Goal: Task Accomplishment & Management: Complete application form

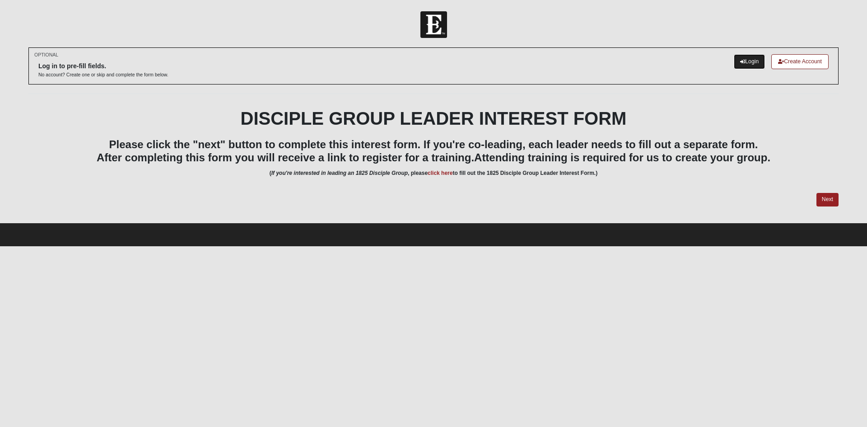
click at [747, 61] on link "Login" at bounding box center [749, 61] width 31 height 15
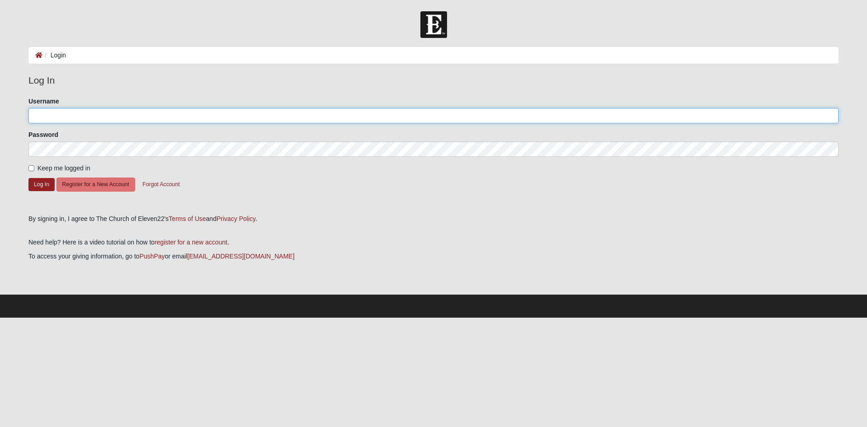
click at [282, 120] on input "Username" at bounding box center [433, 115] width 810 height 15
type input "debbiesimmons021@gmail.com"
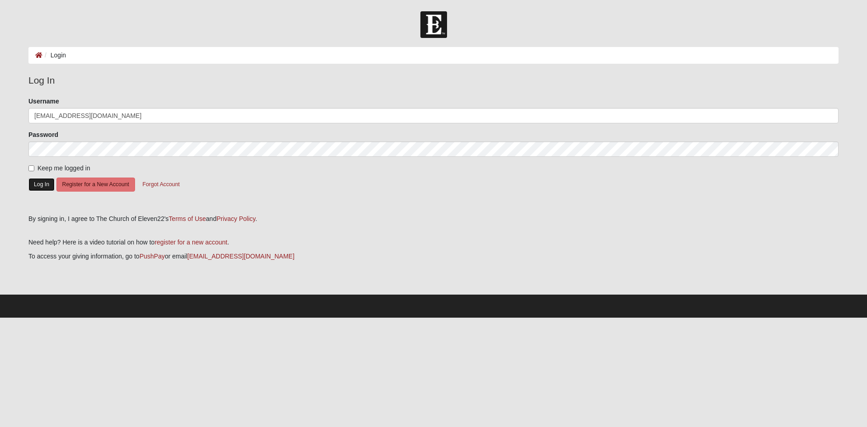
click at [37, 184] on button "Log In" at bounding box center [41, 184] width 26 height 13
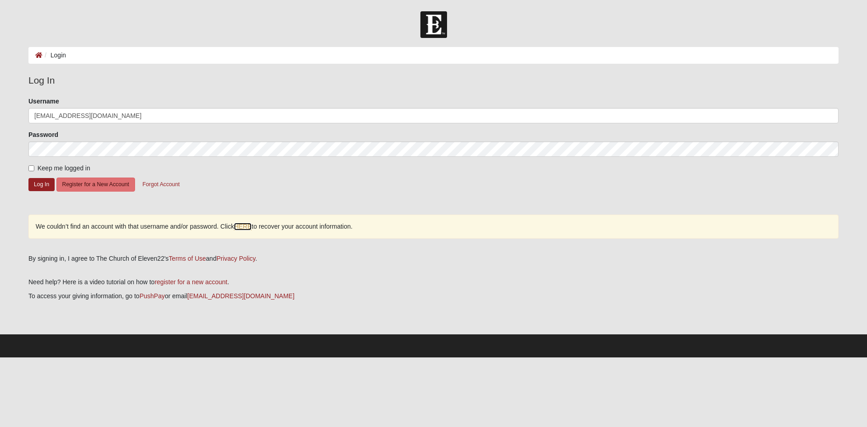
click at [241, 226] on link "HERE" at bounding box center [243, 227] width 18 height 8
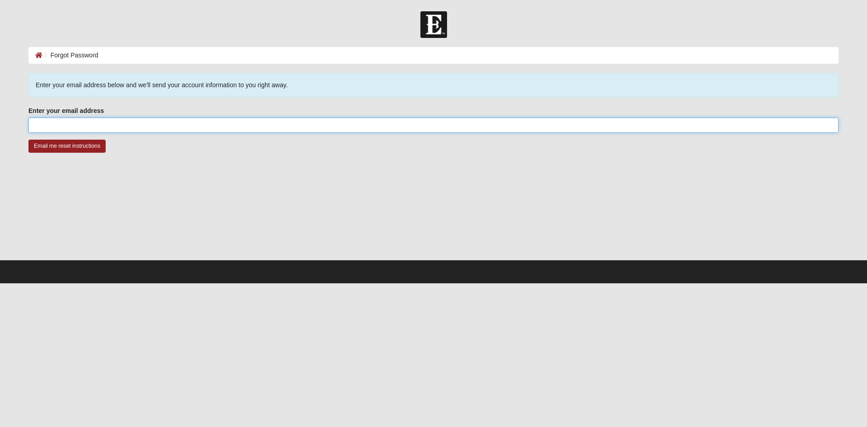
click at [66, 126] on input "Enter your email address" at bounding box center [433, 124] width 810 height 15
type input "[EMAIL_ADDRESS][DOMAIN_NAME]"
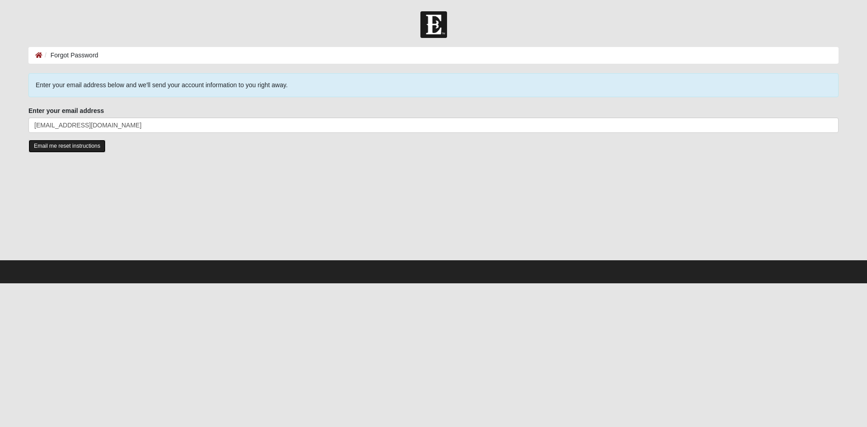
click at [52, 144] on input "Email me reset instructions" at bounding box center [66, 145] width 77 height 13
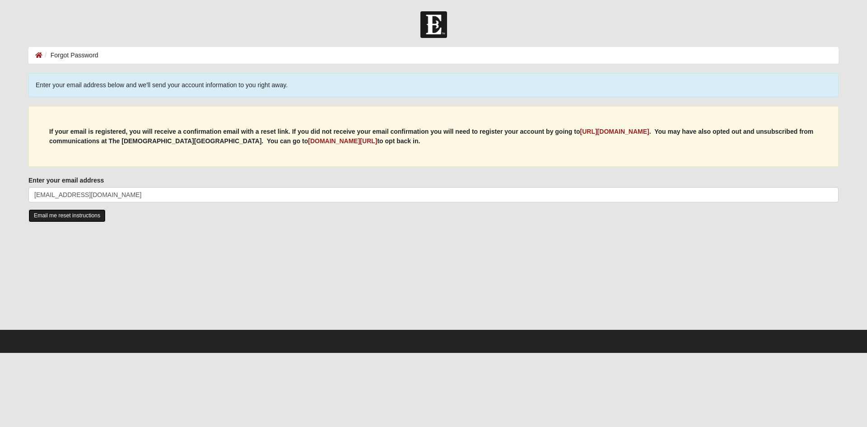
click at [63, 215] on input "Email me reset instructions" at bounding box center [66, 215] width 77 height 13
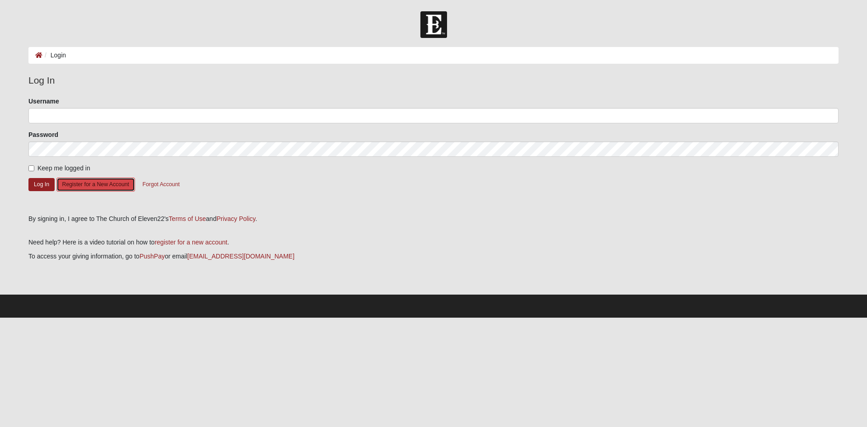
click at [90, 180] on button "Register for a New Account" at bounding box center [95, 184] width 79 height 14
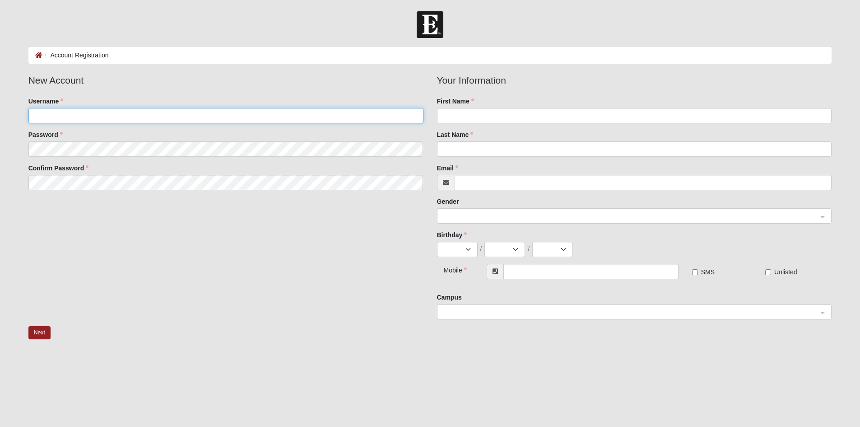
click at [96, 114] on input "Username" at bounding box center [225, 115] width 395 height 15
type input "[EMAIL_ADDRESS][DOMAIN_NAME]"
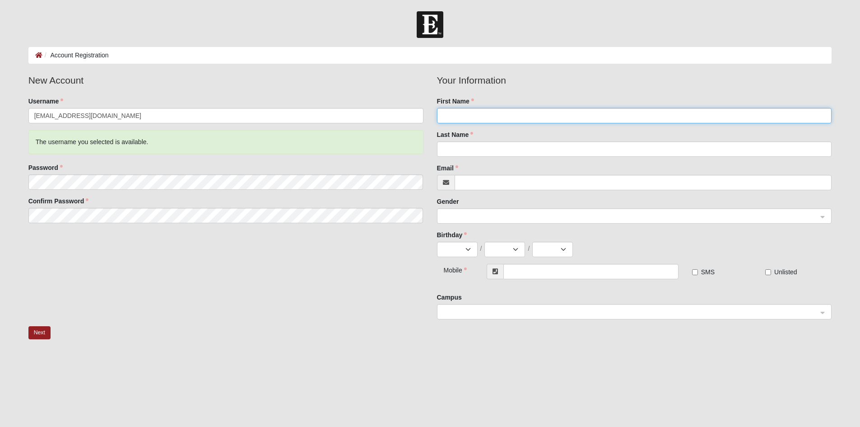
click at [495, 116] on input "First Name" at bounding box center [634, 115] width 395 height 15
type input "[PERSON_NAME]"
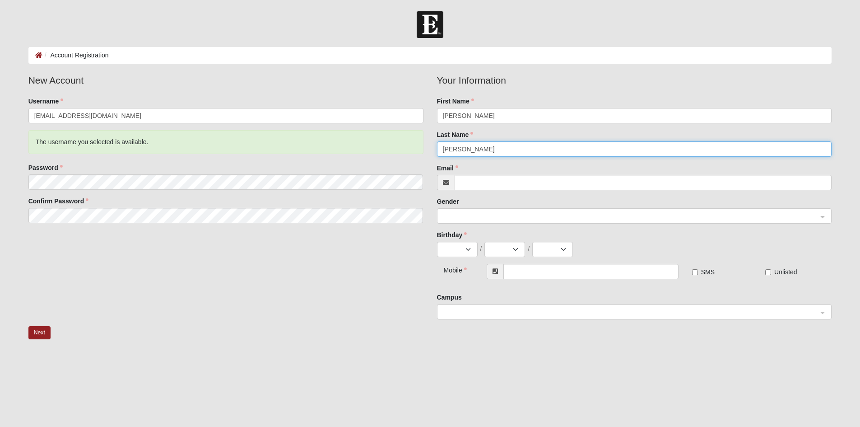
type input "[PERSON_NAME]"
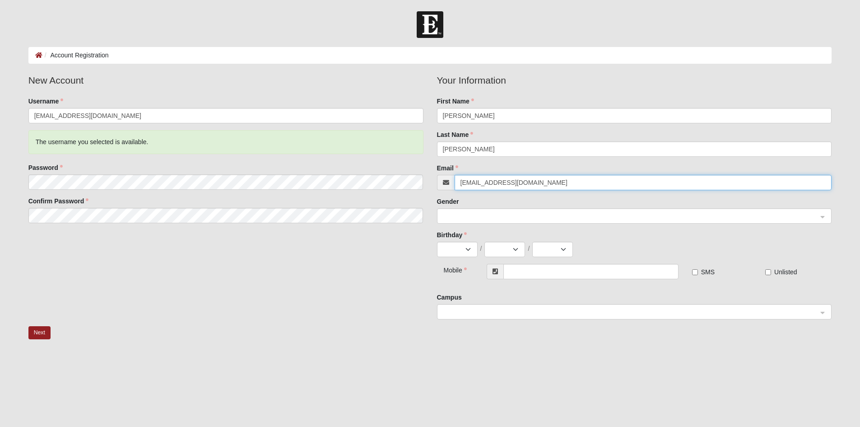
type input "[EMAIL_ADDRESS][DOMAIN_NAME]"
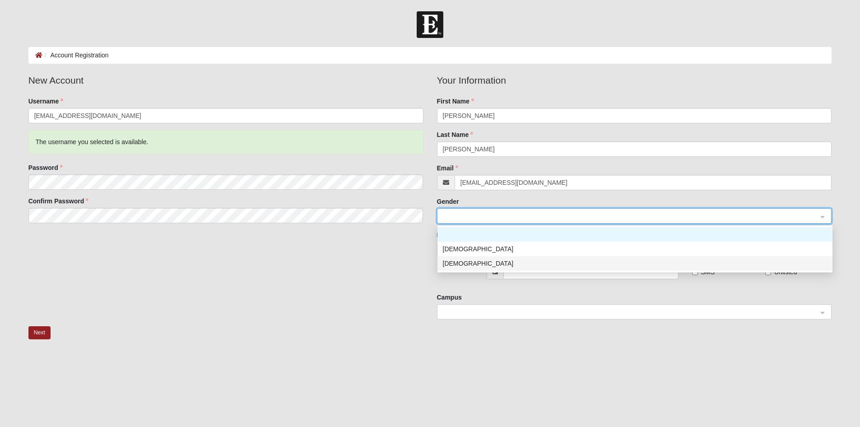
click at [459, 258] on div "[DEMOGRAPHIC_DATA]" at bounding box center [635, 263] width 384 height 10
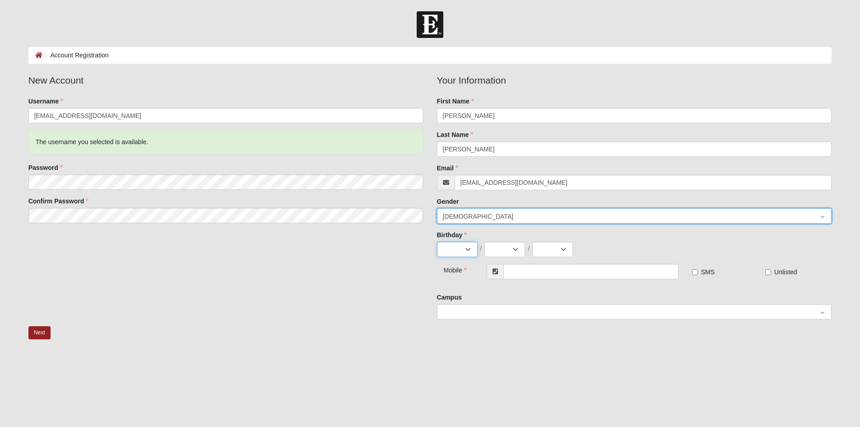
click at [470, 250] on select "Jan Feb Mar Apr May Jun [DATE] Aug Sep Oct Nov Dec" at bounding box center [457, 248] width 41 height 15
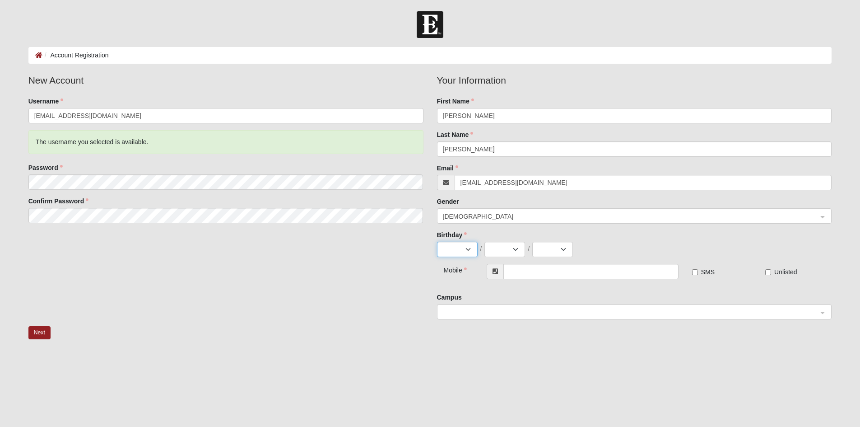
select select "2"
click at [437, 241] on select "Jan Feb Mar Apr May Jun [DATE] Aug Sep Oct Nov Dec" at bounding box center [457, 248] width 41 height 15
click at [461, 286] on fieldset "Mobile SMS Unlisted" at bounding box center [634, 278] width 395 height 29
click at [515, 252] on select "1 2 3 4 5 6 7 8 9 10 11 12 13 14 15 16 17 18 19 20 21 22 23 24 25 26 27 28 29" at bounding box center [504, 248] width 41 height 15
select select "1"
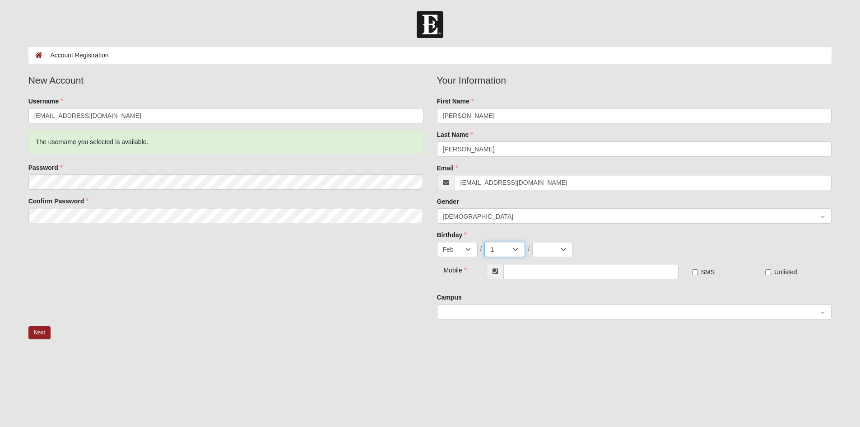
click at [484, 241] on select "1 2 3 4 5 6 7 8 9 10 11 12 13 14 15 16 17 18 19 20 21 22 23 24 25 26 27 28 29" at bounding box center [504, 248] width 41 height 15
click at [563, 251] on select "2025 2024 2023 2022 2021 2020 2019 2018 2017 2016 2015 2014 2013 2012 2011 2010…" at bounding box center [552, 248] width 41 height 15
select select "1965"
click at [532, 241] on select "2025 2024 2023 2022 2021 2020 2019 2018 2017 2016 2015 2014 2013 2012 2011 2010…" at bounding box center [552, 248] width 41 height 15
click at [524, 267] on input "text" at bounding box center [590, 271] width 175 height 15
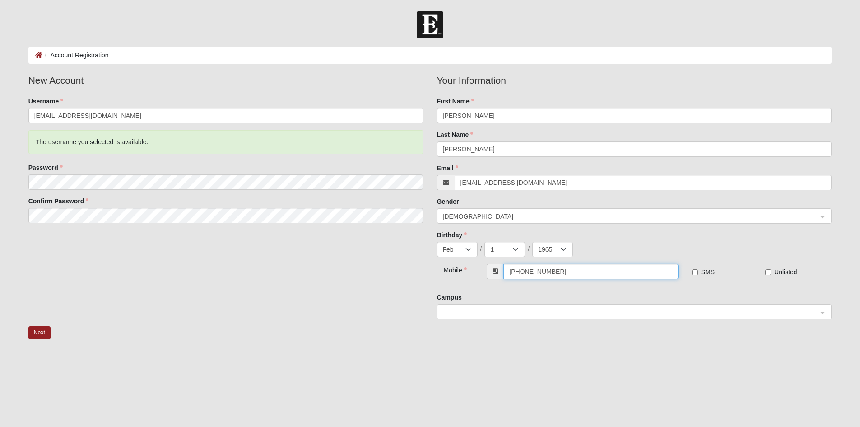
type input "[PHONE_NUMBER]"
click at [506, 305] on input "search" at bounding box center [631, 311] width 378 height 14
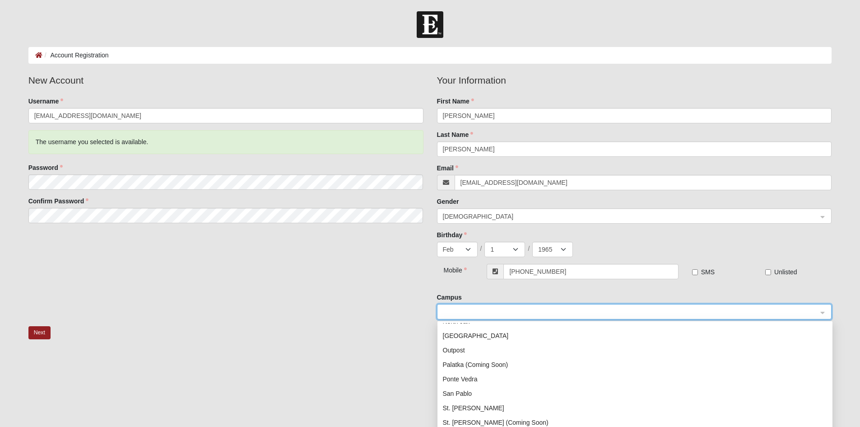
scroll to position [104, 0]
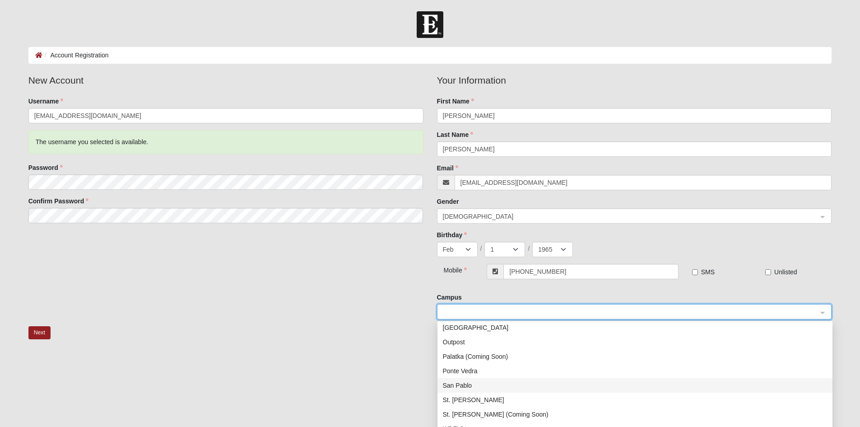
click at [471, 382] on div "San Pablo" at bounding box center [635, 385] width 384 height 10
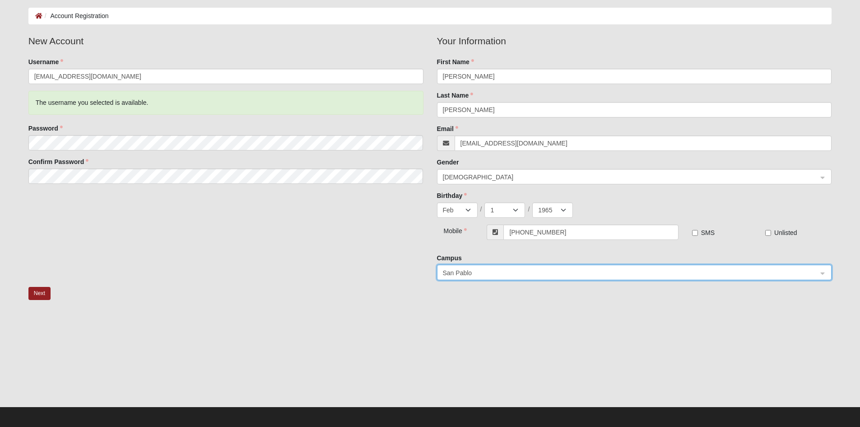
scroll to position [42, 0]
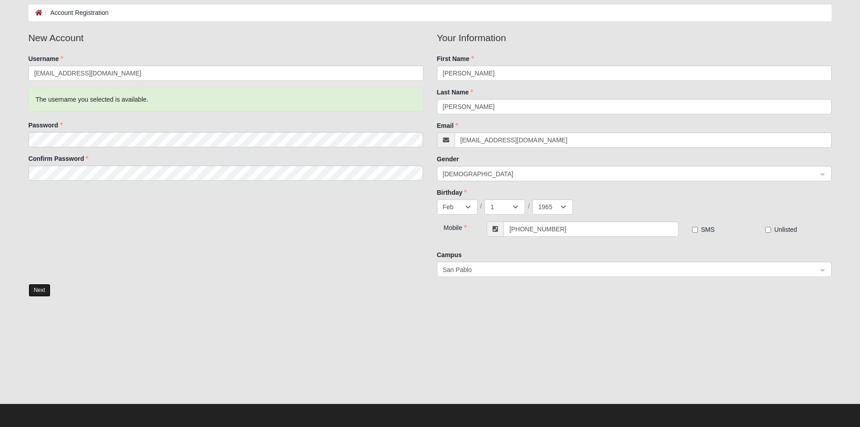
click at [42, 289] on button "Next" at bounding box center [39, 289] width 22 height 13
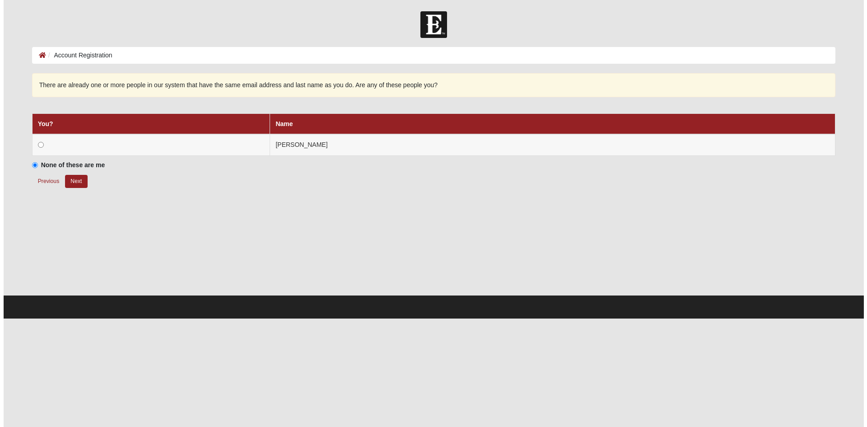
scroll to position [0, 0]
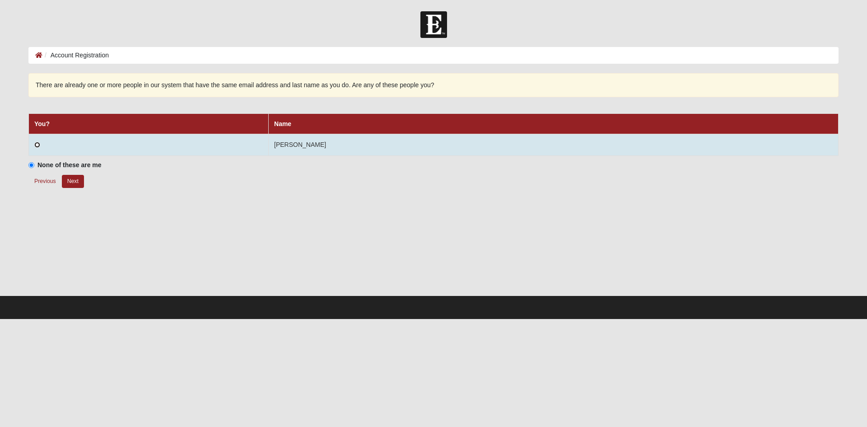
click at [37, 143] on input "radio" at bounding box center [37, 145] width 6 height 6
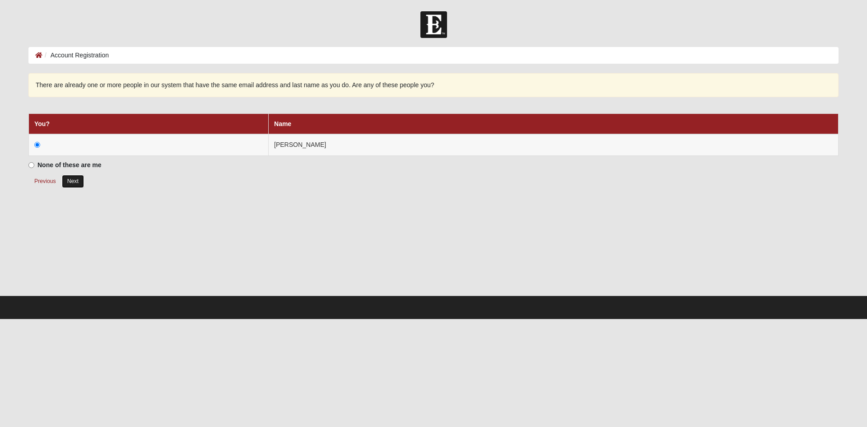
click at [75, 180] on button "Next" at bounding box center [73, 181] width 22 height 13
radio input "true"
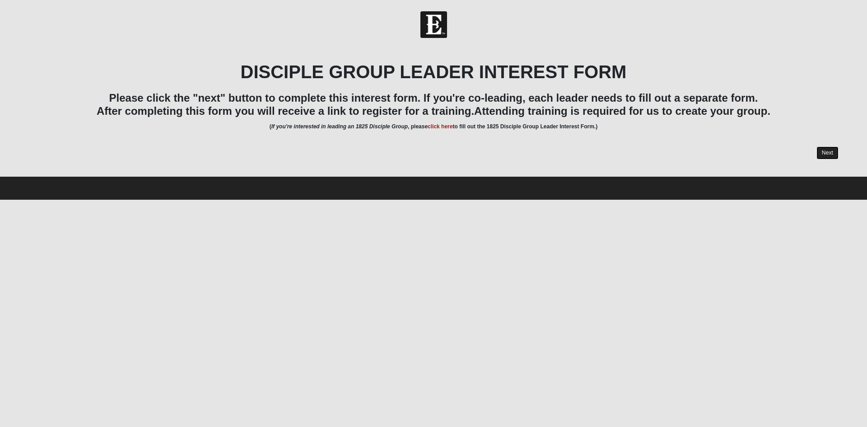
click at [827, 152] on link "Next" at bounding box center [827, 152] width 22 height 13
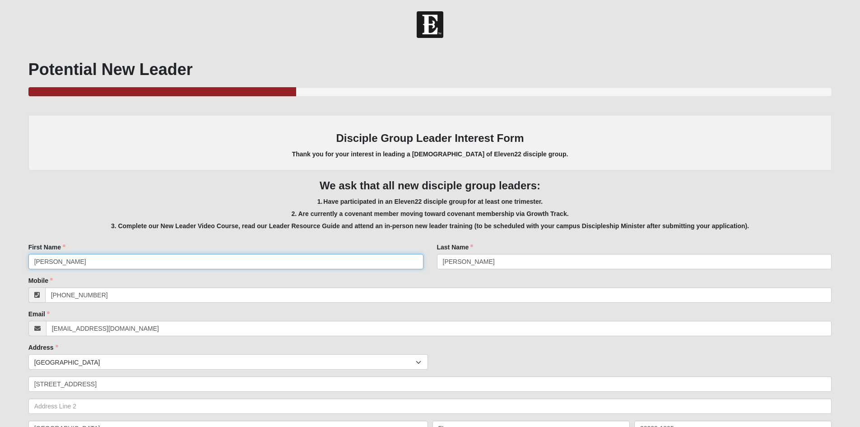
click at [93, 262] on input "Debbie" at bounding box center [225, 261] width 395 height 15
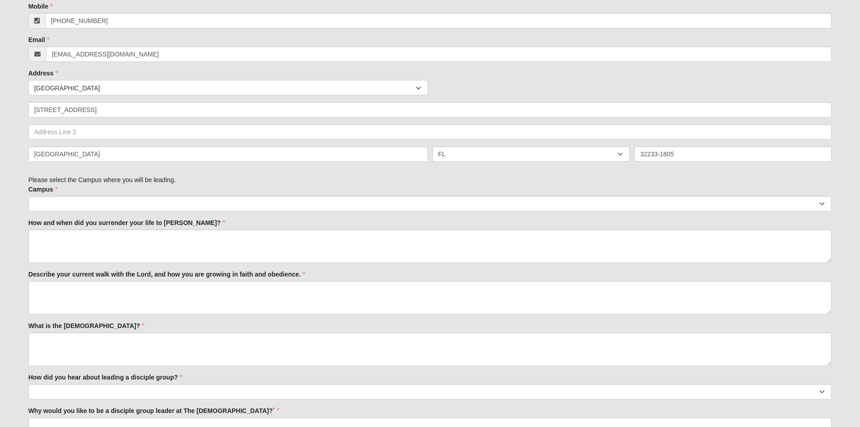
scroll to position [275, 0]
type input "[PERSON_NAME]"
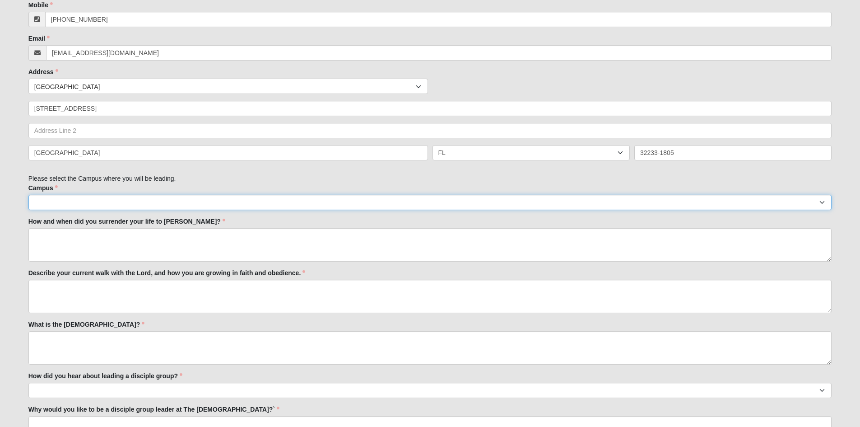
click at [111, 202] on select "Arlington Baymeadows Eleven22 Online Fleming Island Jesup Mandarin North Jax Or…" at bounding box center [429, 202] width 803 height 15
select select "3"
click at [28, 195] on select "Arlington Baymeadows Eleven22 Online Fleming Island Jesup Mandarin North Jax Or…" at bounding box center [429, 202] width 803 height 15
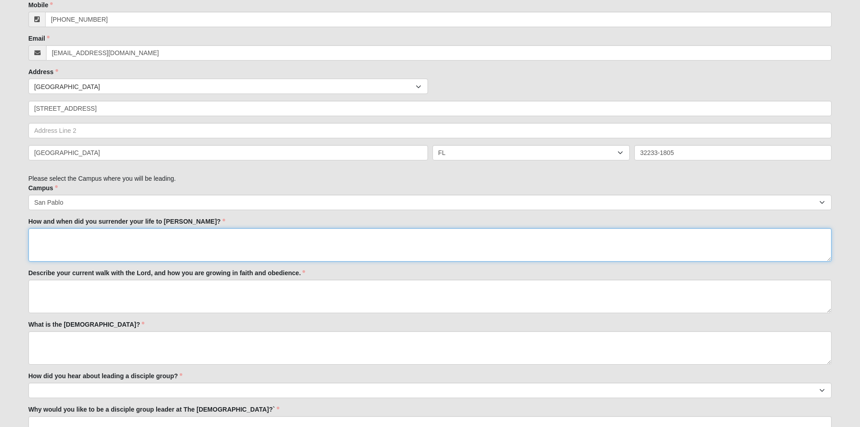
click at [116, 241] on textarea "How and when did you surrender your life to Jesus?" at bounding box center [429, 244] width 803 height 33
type textarea "October 30, 2005"
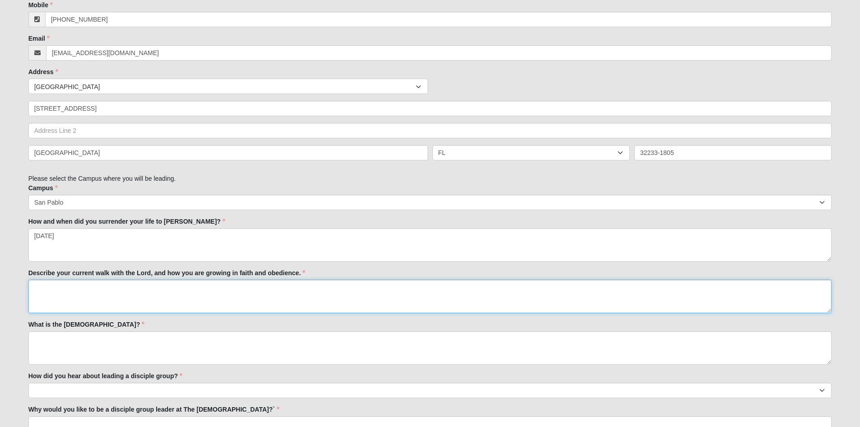
click at [119, 294] on textarea "Describe your current walk with the Lord, and how you are growing in faith and …" at bounding box center [429, 295] width 803 height 33
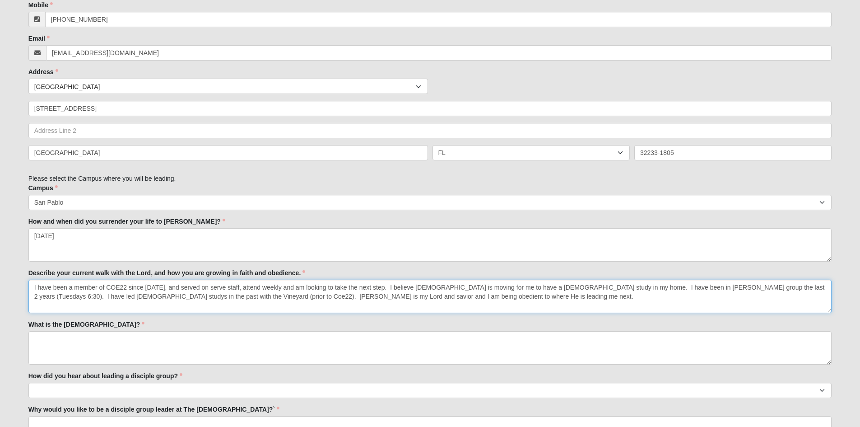
click at [567, 287] on textarea "I have been a member of COE22 since 2013, and served on serve staff, attend wee…" at bounding box center [429, 295] width 803 height 33
click at [275, 289] on textarea "I have been a member of COE22 since 2013, and served on serve staff, attend wee…" at bounding box center [429, 295] width 803 height 33
click at [707, 287] on textarea "I have been a member of COE22 since 2013, and served on serve staff, attend wee…" at bounding box center [429, 295] width 803 height 33
click at [715, 288] on textarea "I have been a member of COE22 since 2013, and served on serve staff, attend wee…" at bounding box center [429, 295] width 803 height 33
click at [308, 297] on textarea "I have been a member of COE22 since 2013, and served on serve staff, attend wee…" at bounding box center [429, 295] width 803 height 33
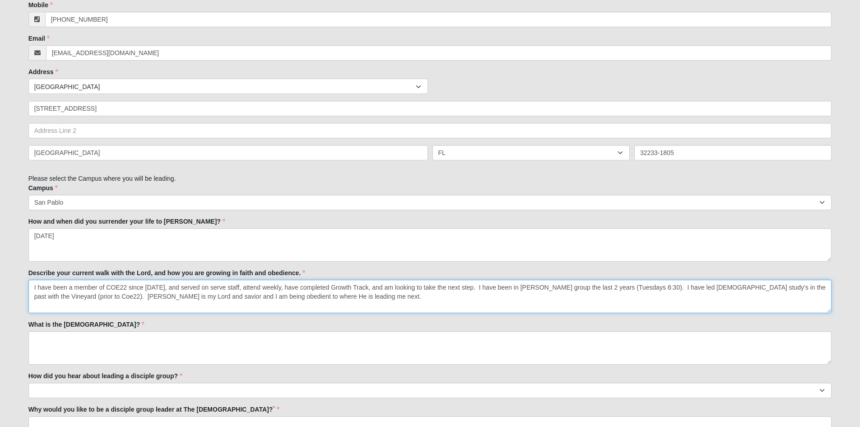
type textarea "I have been a member of COE22 since 2013, and served on serve staff, attend wee…"
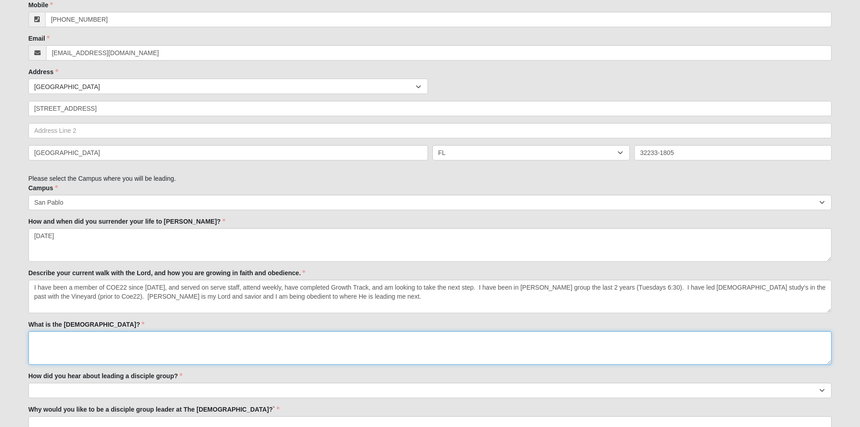
click at [106, 352] on textarea "What is the Gospel?" at bounding box center [429, 347] width 803 height 33
type textarea "Believing that when Jesus Christ died on the Cross it counted for me. I am save…"
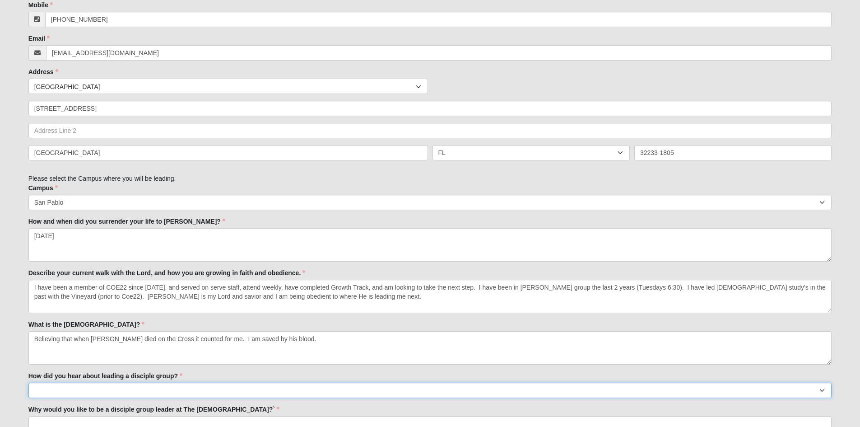
click at [87, 389] on select "Worship Guide Sermon/In-service announcement Website Social Media Eleven22 App …" at bounding box center [429, 389] width 803 height 15
select select "Sermon/In-service announcement"
click at [28, 382] on select "Worship Guide Sermon/In-service announcement Website Social Media Eleven22 App …" at bounding box center [429, 389] width 803 height 15
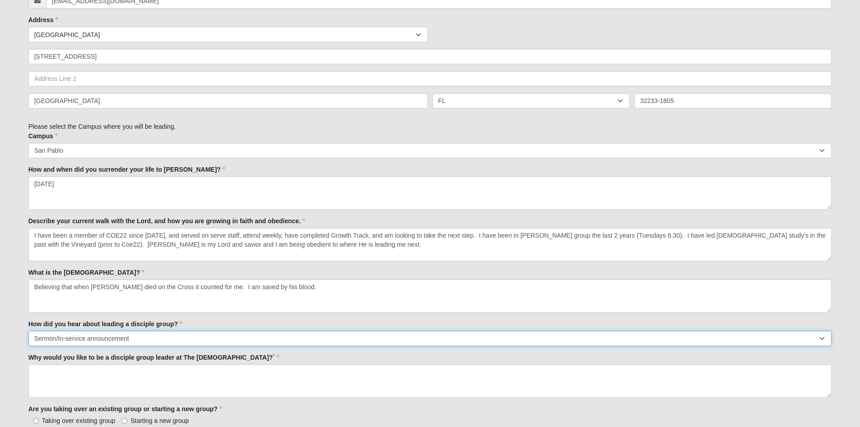
scroll to position [387, 0]
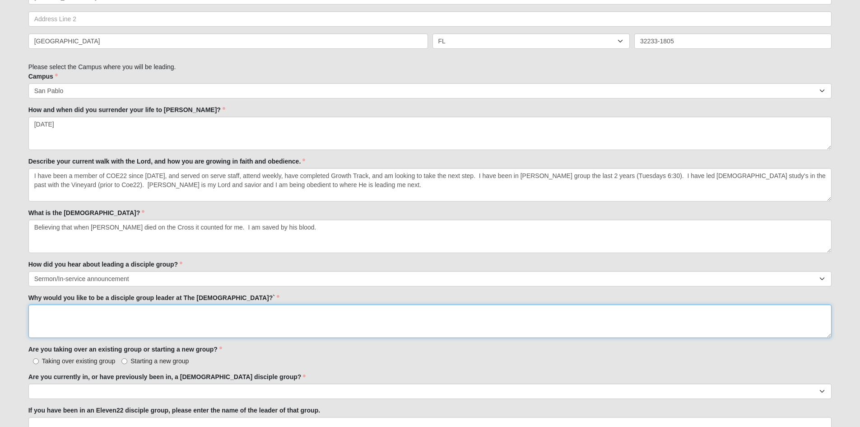
click at [142, 307] on textarea "Why would you like to be a disciple group leader at The Church of Eleven22?`" at bounding box center [429, 320] width 803 height 33
type textarea "I"
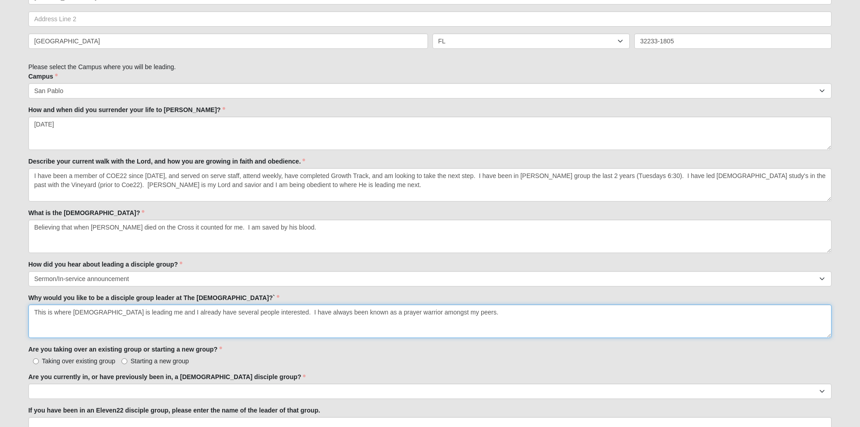
type textarea "This is where God is leading me and I already have several people interested. I…"
click at [125, 358] on input "Starting a new group" at bounding box center [124, 361] width 6 height 6
radio input "true"
click at [82, 389] on select "Yes No" at bounding box center [429, 390] width 803 height 15
select select "Yes"
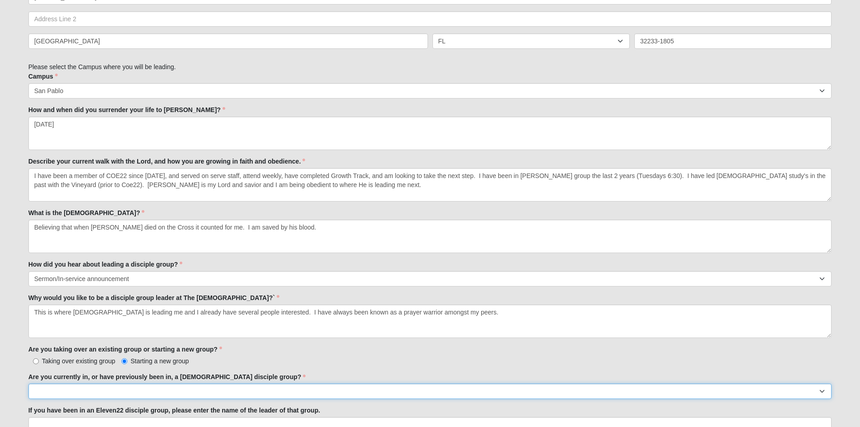
click at [28, 383] on select "Yes No" at bounding box center [429, 390] width 803 height 15
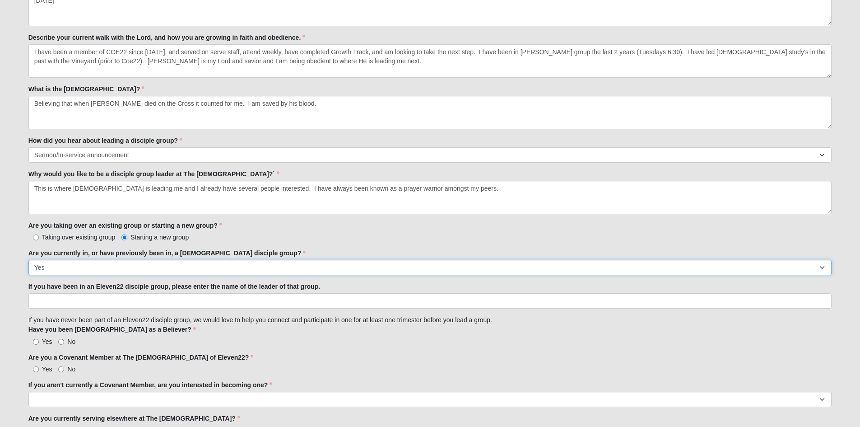
scroll to position [529, 0]
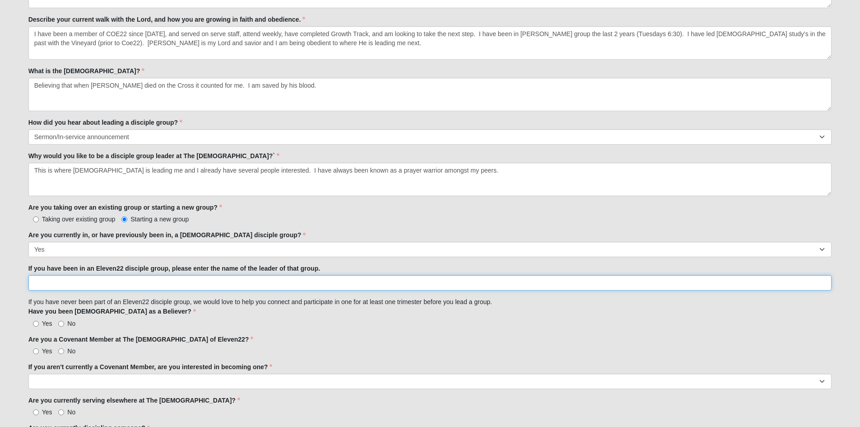
click at [233, 285] on input "If you have been in an Eleven22 disciple group, please enter the name of the le…" at bounding box center [429, 282] width 803 height 15
type input "Jon Vita"
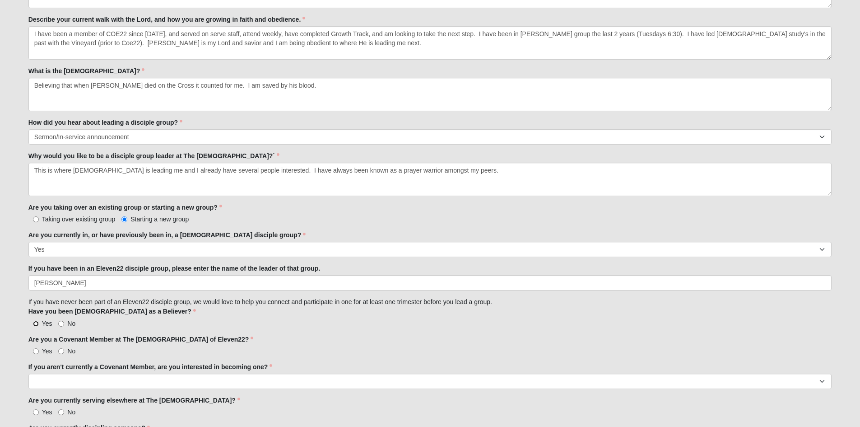
click at [37, 325] on input "Yes" at bounding box center [36, 323] width 6 height 6
radio input "true"
click at [36, 347] on label "Yes" at bounding box center [40, 350] width 24 height 9
click at [36, 348] on input "Yes" at bounding box center [36, 351] width 6 height 6
radio input "true"
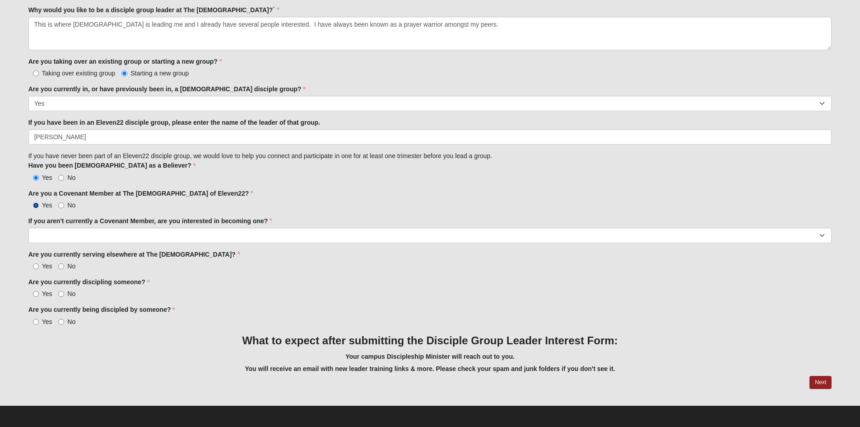
scroll to position [677, 0]
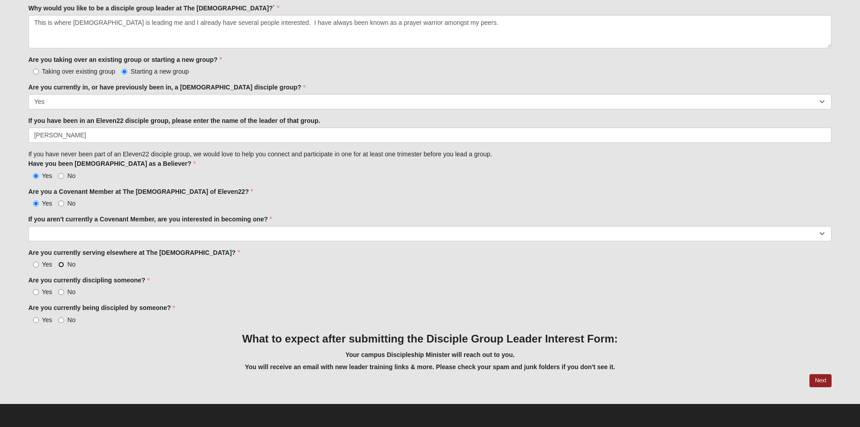
click at [61, 265] on input "No" at bounding box center [61, 264] width 6 height 6
radio input "true"
click at [37, 292] on input "Yes" at bounding box center [36, 292] width 6 height 6
radio input "true"
click at [36, 319] on input "Yes" at bounding box center [36, 320] width 6 height 6
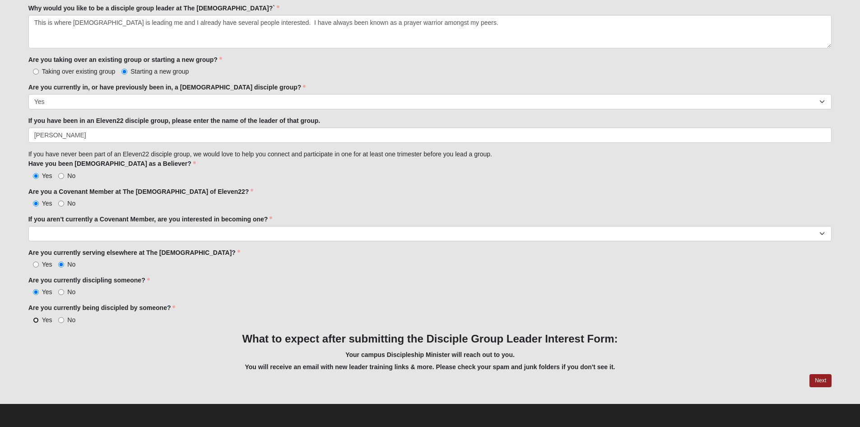
radio input "true"
click at [822, 378] on link "Next" at bounding box center [820, 380] width 22 height 13
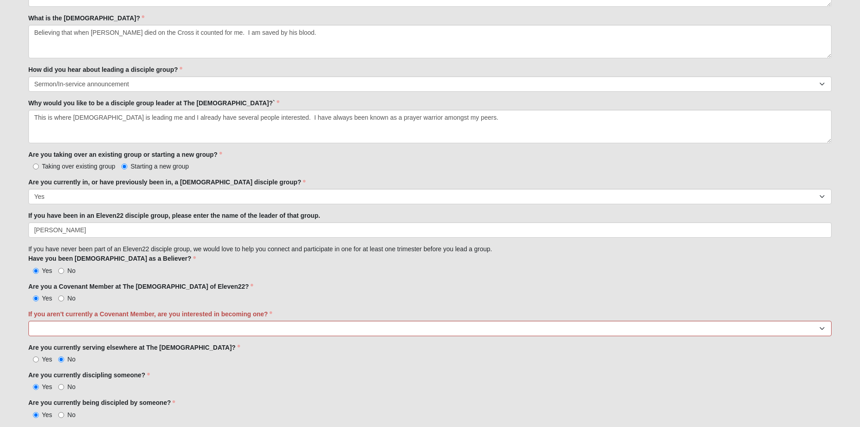
scroll to position [636, 0]
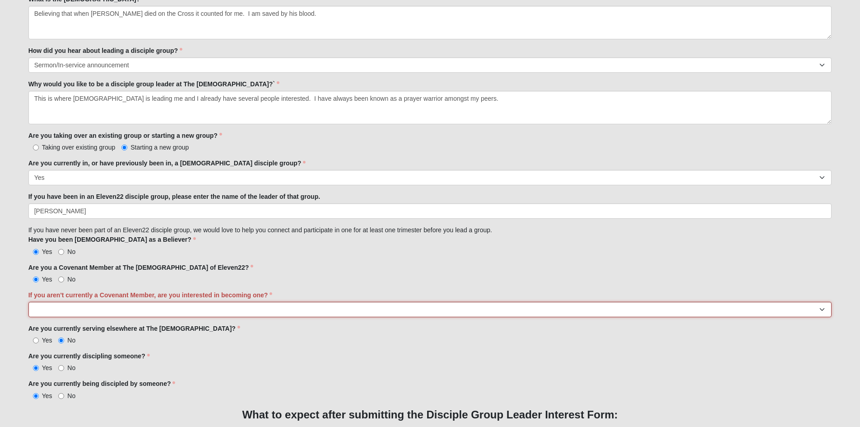
click at [133, 309] on select "Yes No I'm already a Covenant Member" at bounding box center [429, 309] width 803 height 15
select select "I'm already a Covenant Member"
click at [28, 302] on select "Yes No I'm already a Covenant Member" at bounding box center [429, 309] width 803 height 15
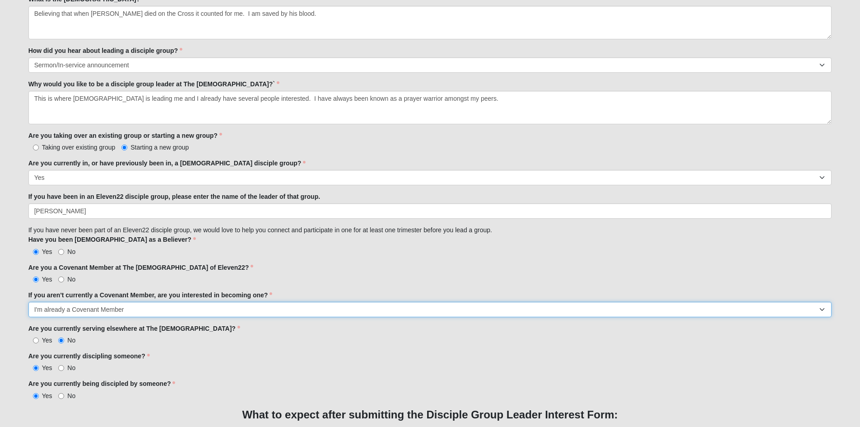
scroll to position [712, 0]
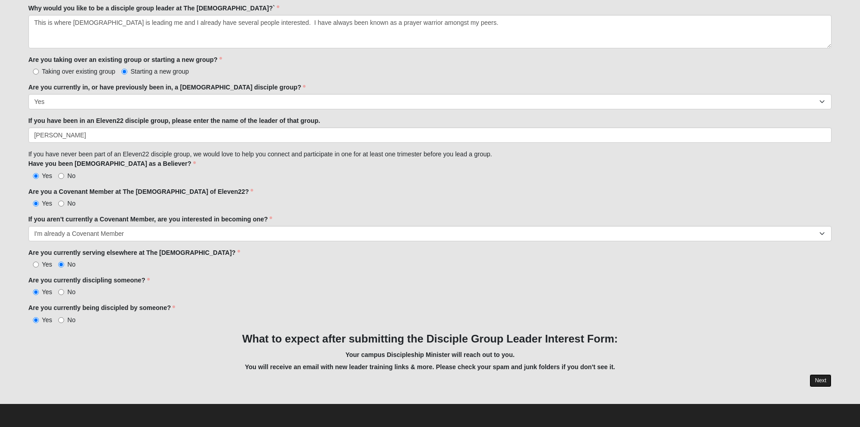
click at [819, 379] on link "Next" at bounding box center [820, 380] width 22 height 13
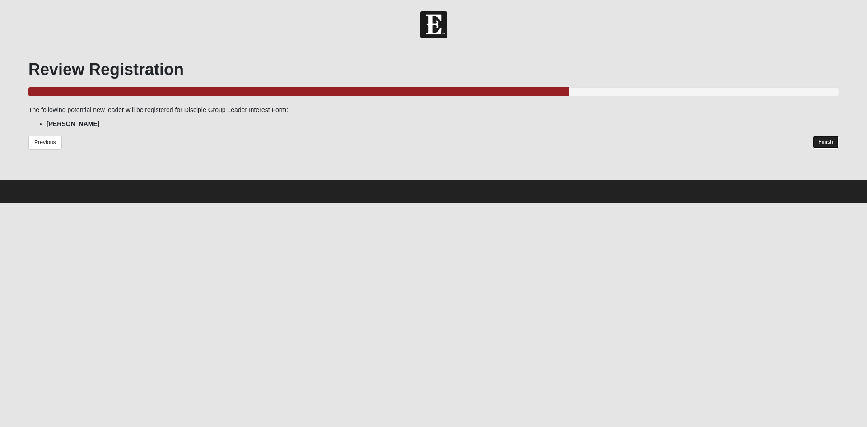
click at [826, 140] on link "Finish" at bounding box center [825, 141] width 26 height 13
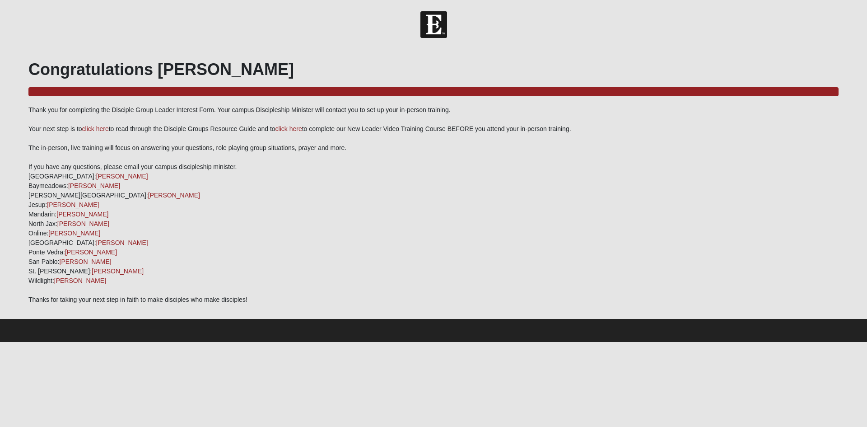
click at [107, 133] on div "Congratulations Debra 100.0% Complete Thank you for completing the Disciple Gro…" at bounding box center [433, 182] width 810 height 245
click at [97, 127] on link "click here" at bounding box center [95, 128] width 27 height 7
click at [292, 128] on link "click here" at bounding box center [288, 128] width 27 height 7
